Goal: Information Seeking & Learning: Check status

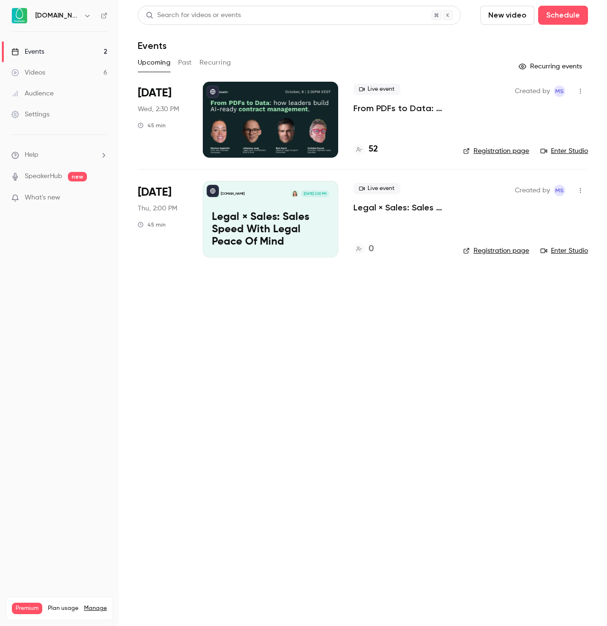
click at [423, 106] on p "From PDFs to Data: How Leaders Build AI-Ready Contract Management." at bounding box center [400, 108] width 95 height 11
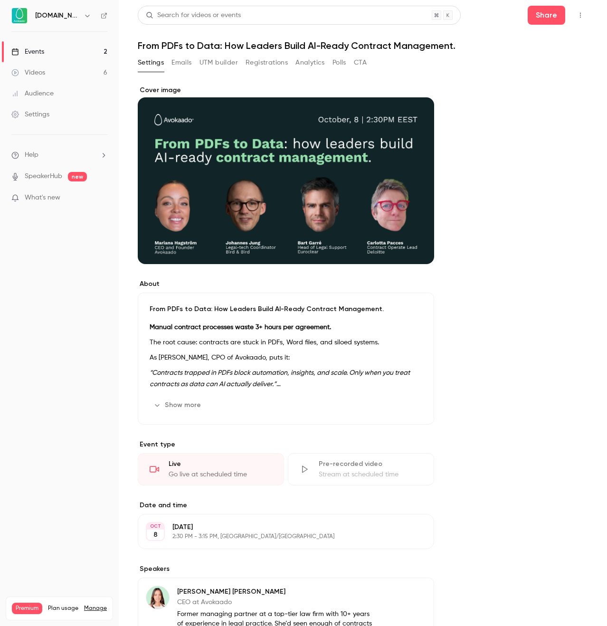
click at [282, 77] on div "About From PDFs to Data: How Leaders Build AI-Ready Contract Management. Manual…" at bounding box center [363, 521] width 450 height 894
click at [277, 66] on button "Registrations" at bounding box center [267, 62] width 42 height 15
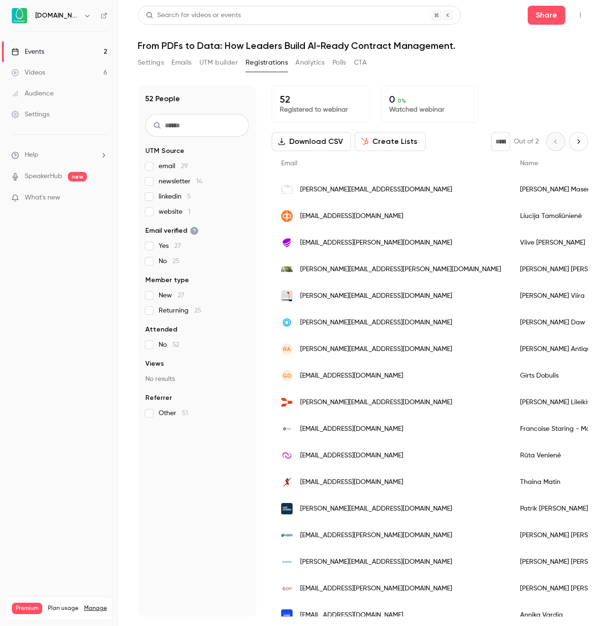
click at [188, 181] on span "newsletter 14" at bounding box center [181, 181] width 44 height 9
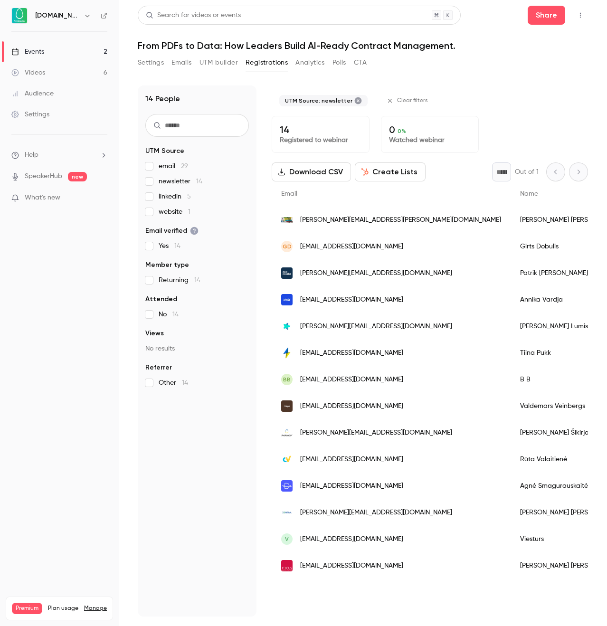
click at [176, 185] on span "newsletter 14" at bounding box center [181, 181] width 44 height 9
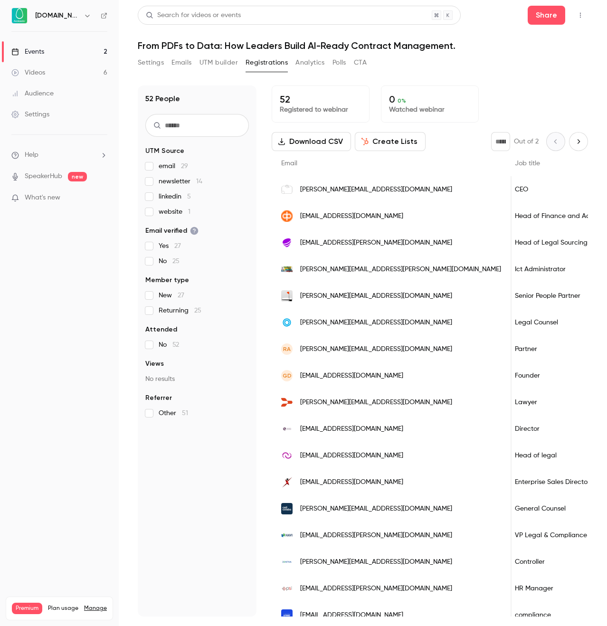
scroll to position [0, 380]
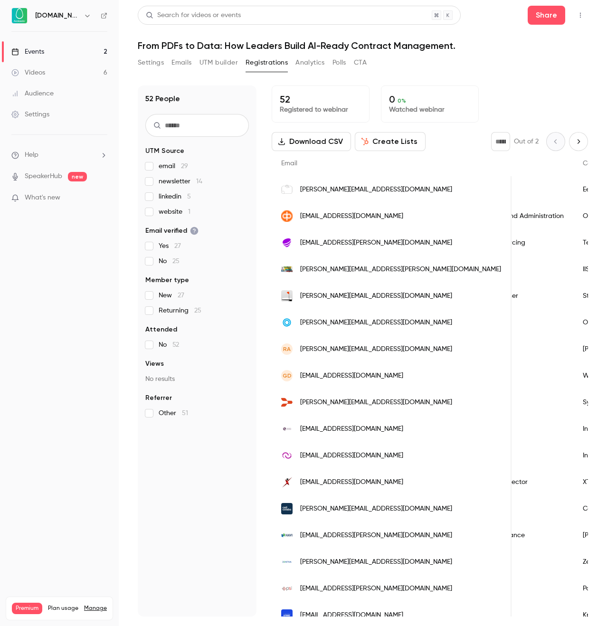
click at [493, 110] on div "52 Registered to webinar 0 0 % Watched webinar" at bounding box center [430, 103] width 316 height 37
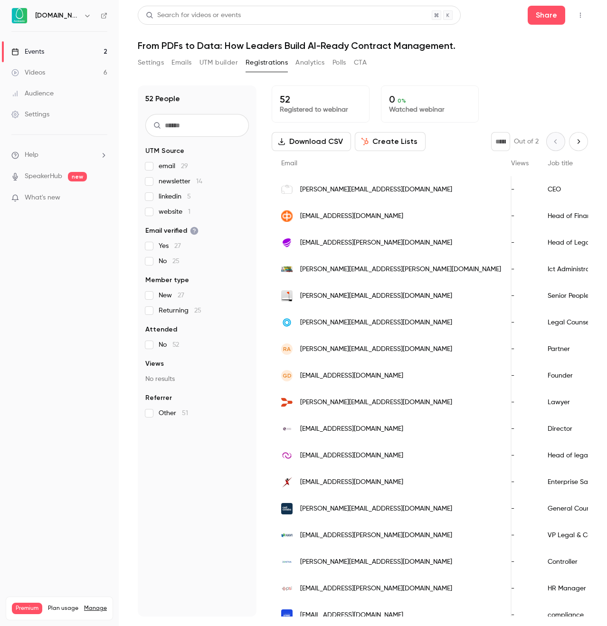
scroll to position [0, 0]
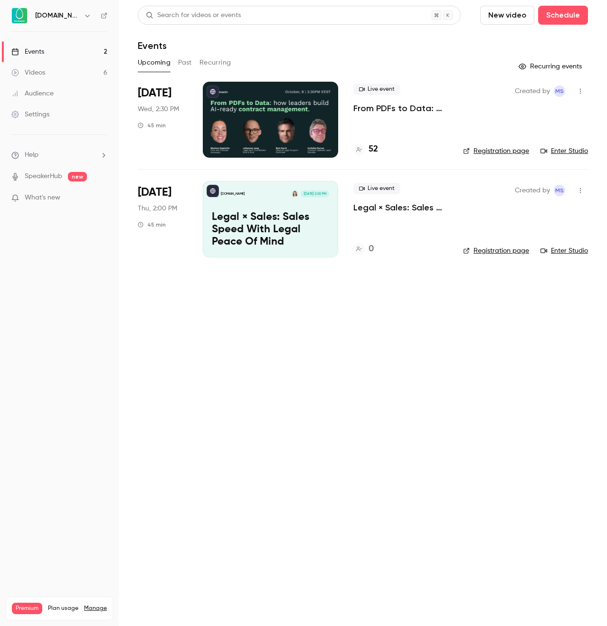
click at [401, 104] on p "From PDFs to Data: How Leaders Build AI-Ready Contract Management." at bounding box center [400, 108] width 95 height 11
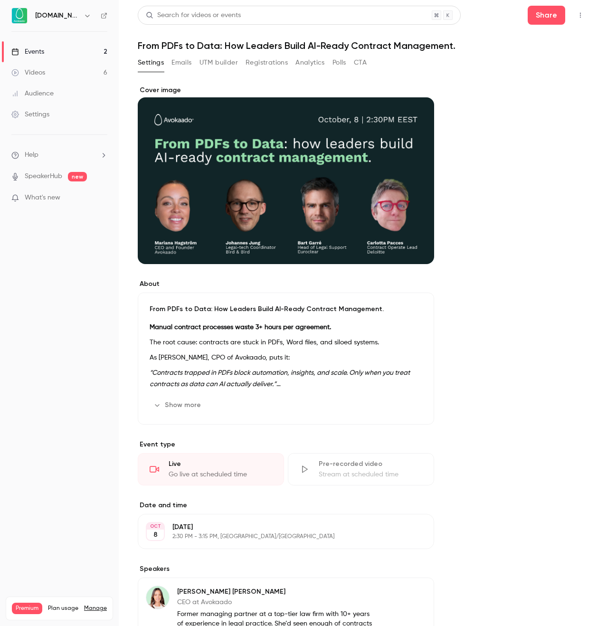
click at [264, 64] on button "Registrations" at bounding box center [267, 62] width 42 height 15
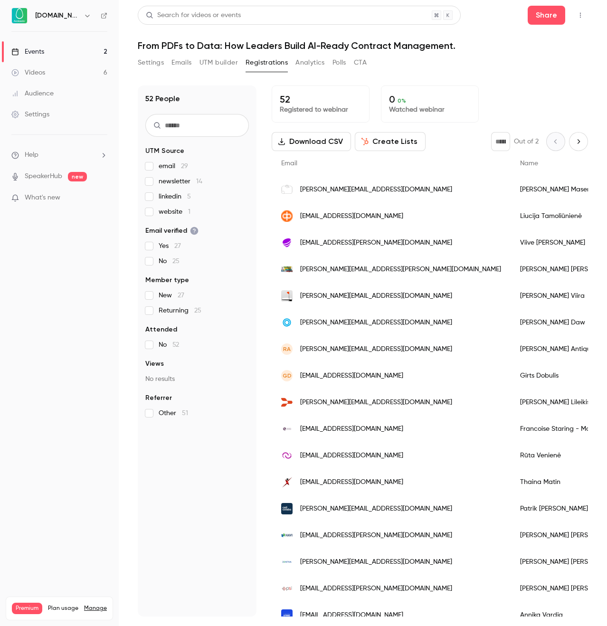
click at [126, 36] on main "Search for videos or events Share From PDFs to Data: How Leaders Build AI-Ready…" at bounding box center [363, 313] width 488 height 626
